Goal: Transaction & Acquisition: Purchase product/service

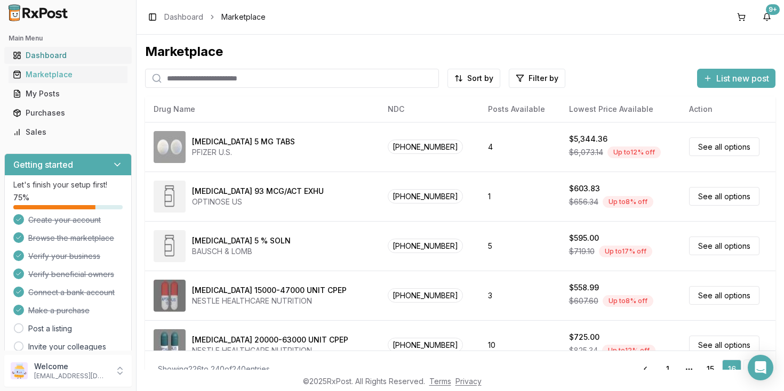
scroll to position [388, 0]
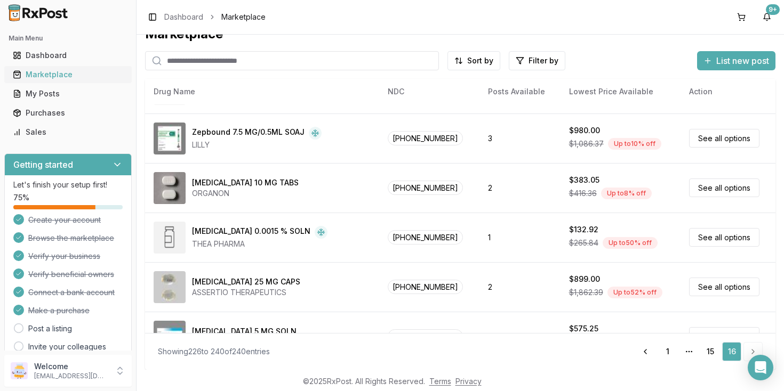
click at [49, 74] on div "Marketplace" at bounding box center [68, 74] width 110 height 11
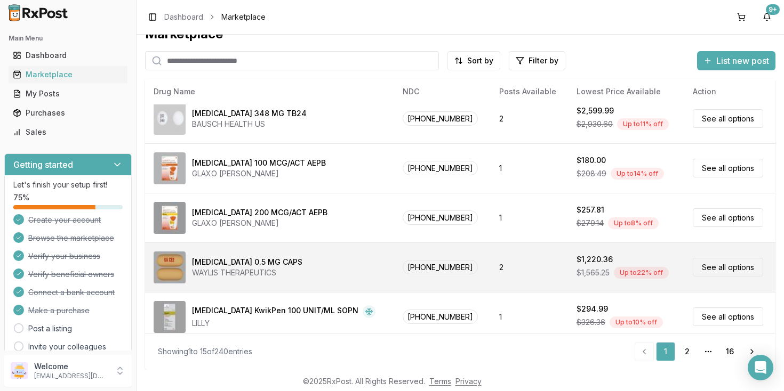
scroll to position [515, 0]
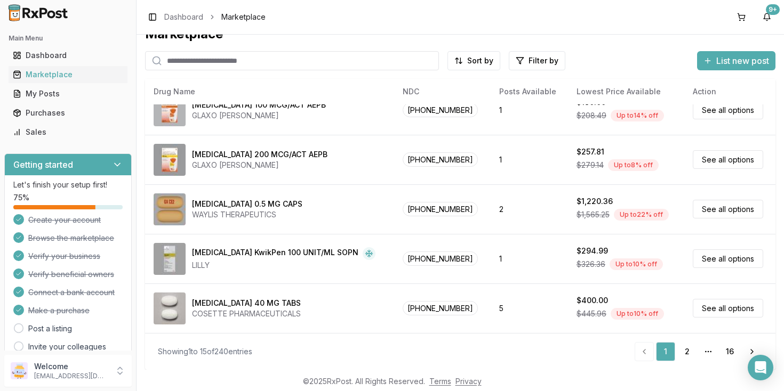
click at [276, 61] on input "search" at bounding box center [292, 60] width 294 height 19
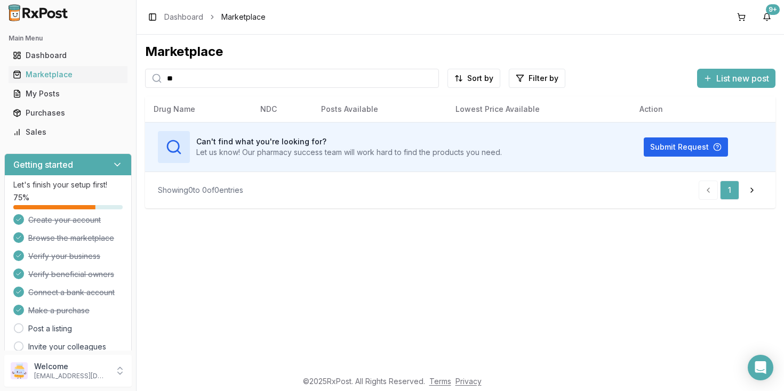
type input "*"
type input "********"
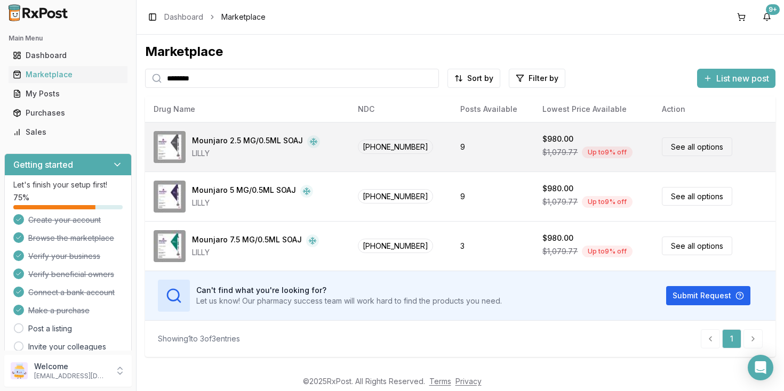
click at [678, 149] on link "See all options" at bounding box center [697, 147] width 70 height 19
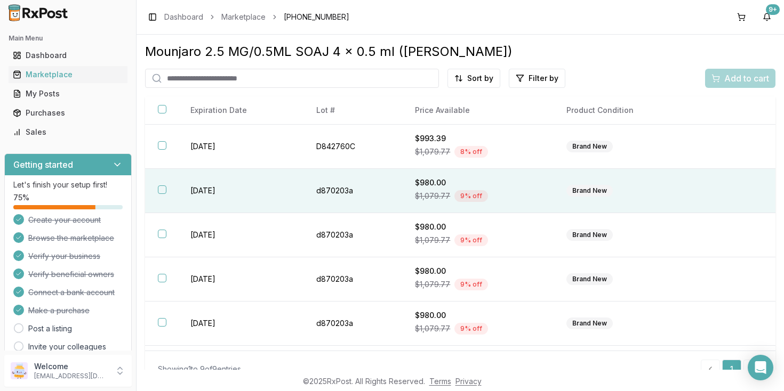
click at [161, 194] on button "button" at bounding box center [162, 190] width 9 height 9
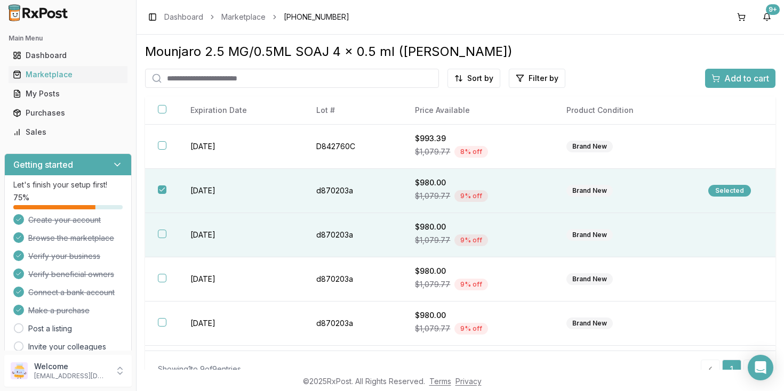
click at [163, 238] on button "button" at bounding box center [162, 234] width 9 height 9
click at [747, 78] on span "Add to cart" at bounding box center [746, 78] width 45 height 13
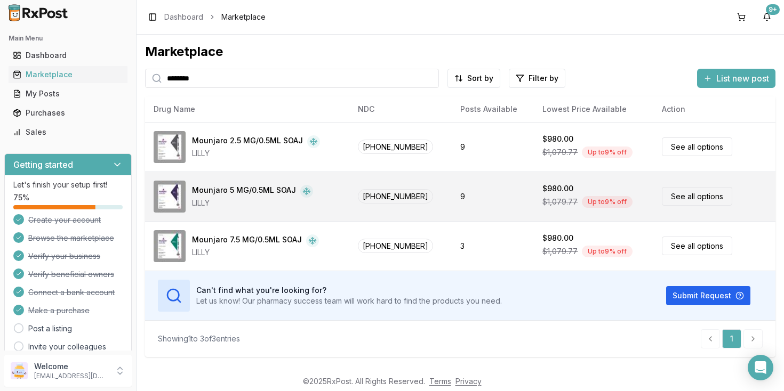
click at [689, 199] on link "See all options" at bounding box center [697, 196] width 70 height 19
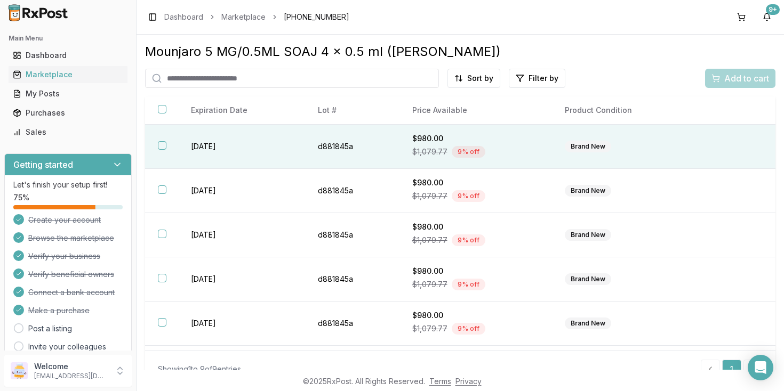
click at [164, 148] on button "button" at bounding box center [162, 145] width 9 height 9
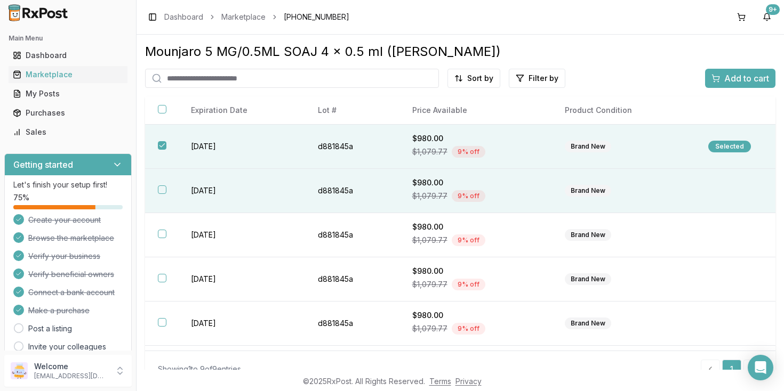
click at [161, 194] on button "button" at bounding box center [162, 190] width 9 height 9
click at [739, 83] on span "Add to cart" at bounding box center [746, 78] width 45 height 13
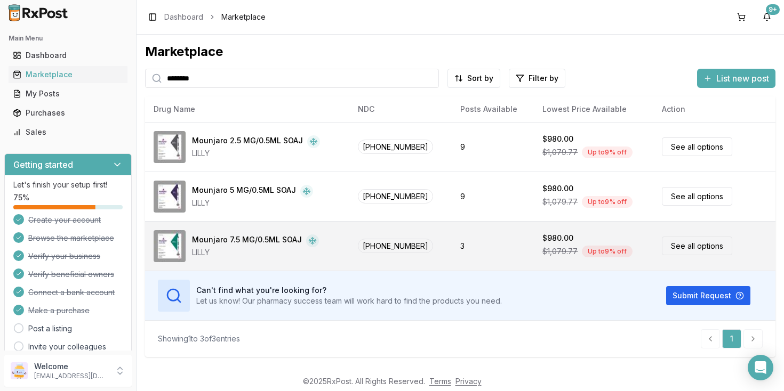
click at [267, 241] on div "Mounjaro 7.5 MG/0.5ML SOAJ" at bounding box center [247, 241] width 110 height 13
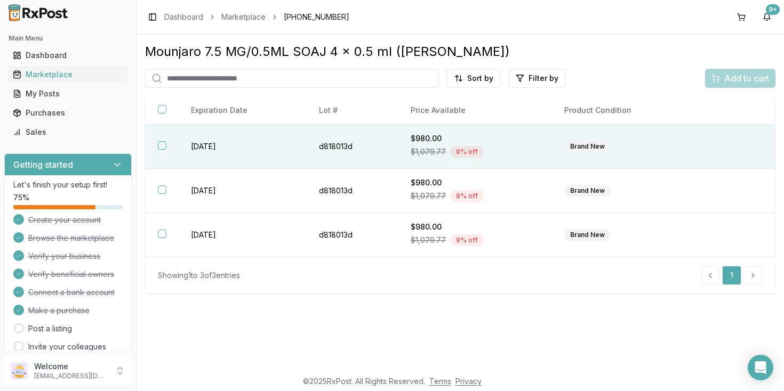
click at [160, 150] on button "button" at bounding box center [162, 145] width 9 height 9
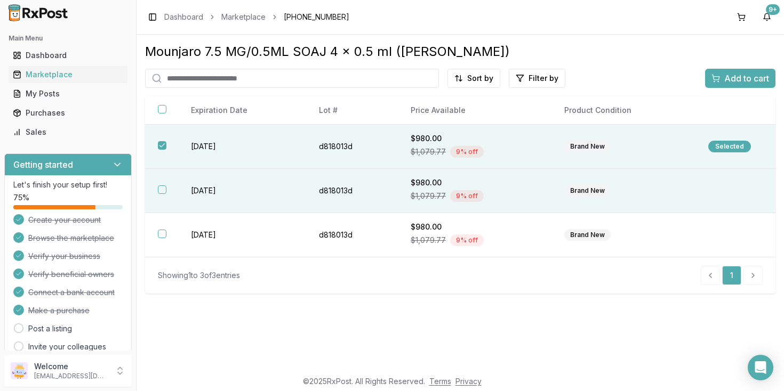
click at [162, 194] on button "button" at bounding box center [162, 190] width 9 height 9
click at [750, 74] on span "Add to cart" at bounding box center [746, 78] width 45 height 13
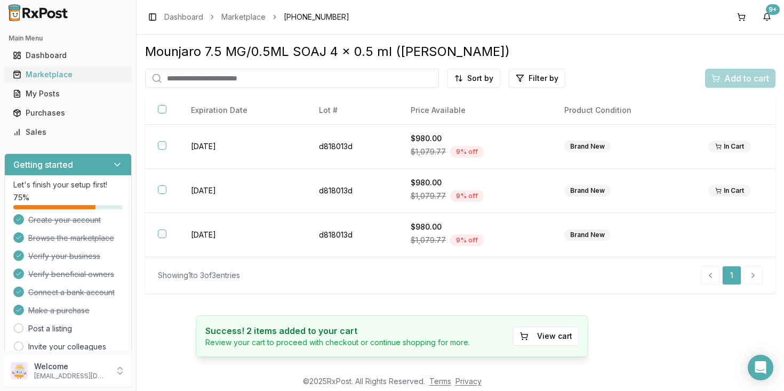
click at [49, 77] on div "Marketplace" at bounding box center [68, 74] width 110 height 11
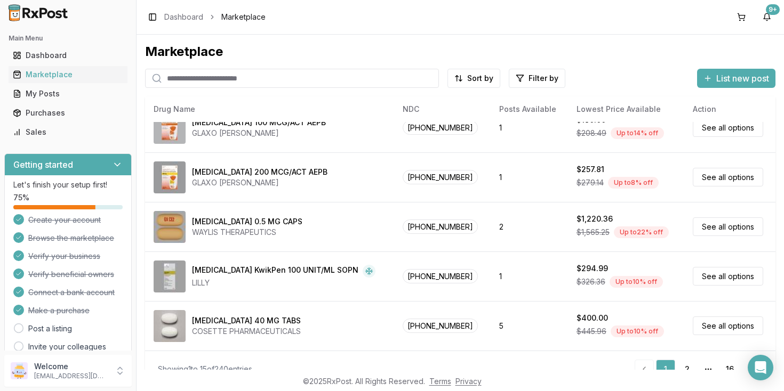
scroll to position [18, 0]
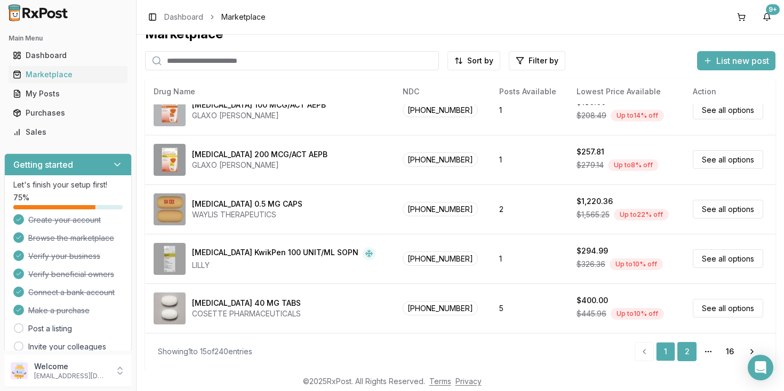
click at [687, 351] on link "2" at bounding box center [686, 351] width 19 height 19
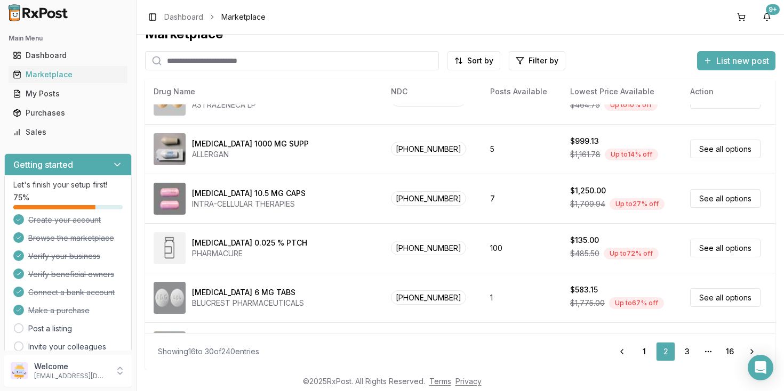
scroll to position [515, 0]
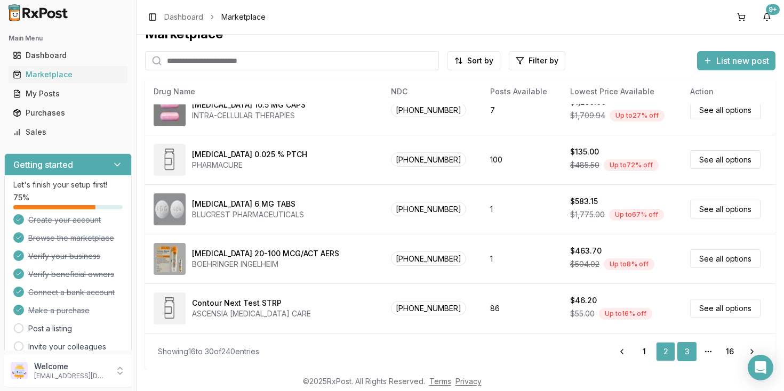
click at [685, 353] on link "3" at bounding box center [686, 351] width 19 height 19
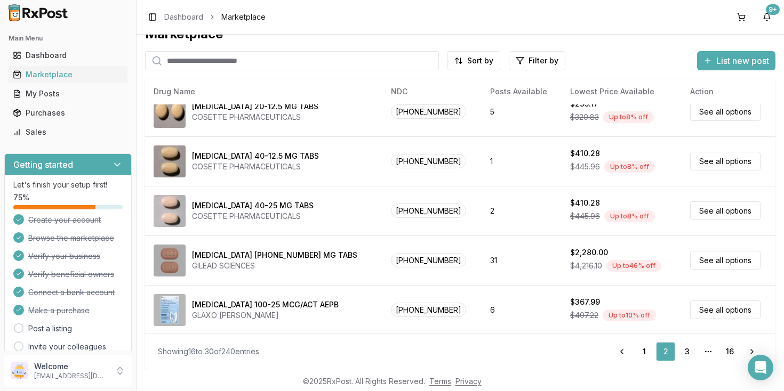
scroll to position [0, 0]
